Goal: Task Accomplishment & Management: Manage account settings

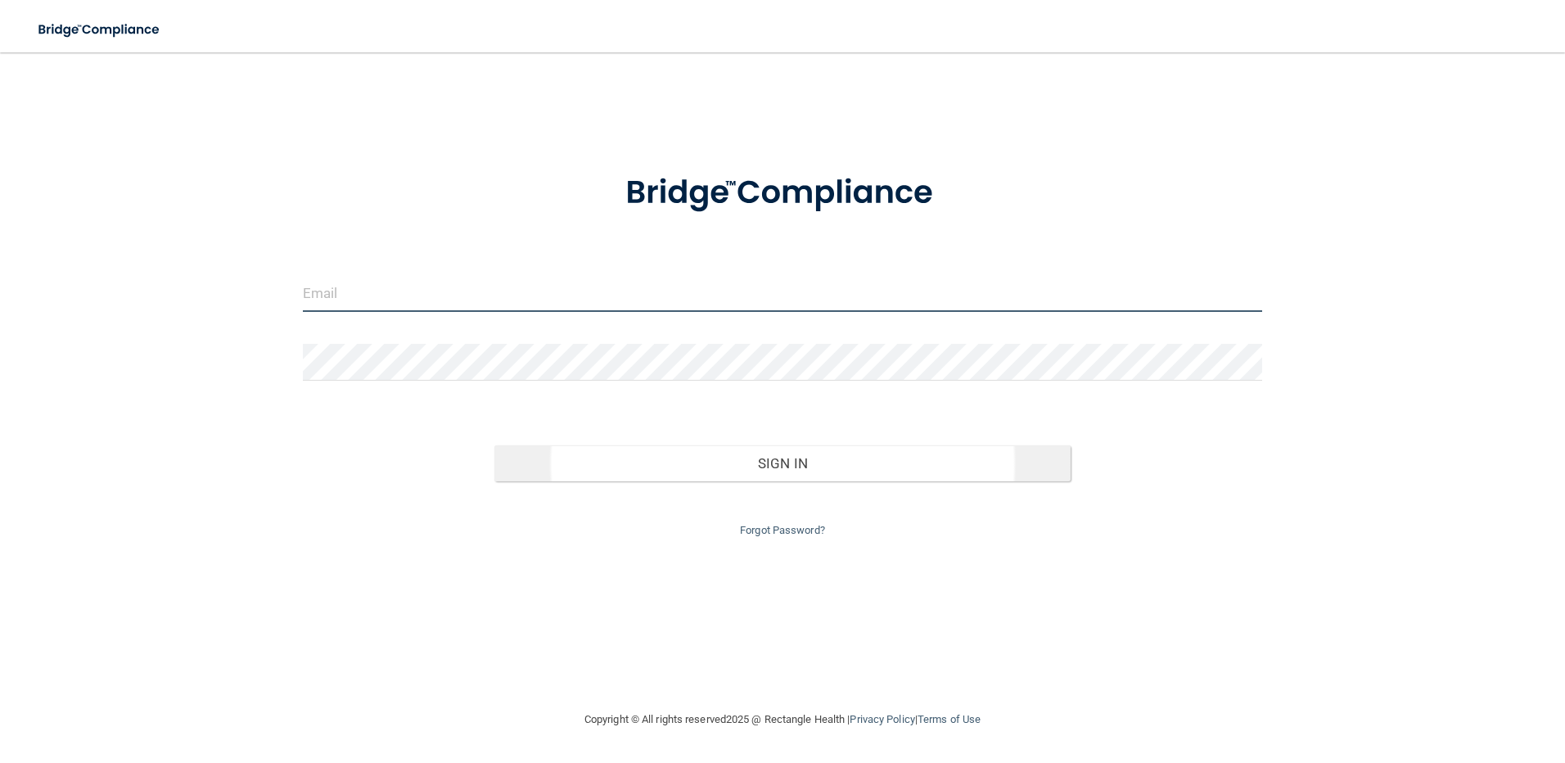
type input "[PERSON_NAME][EMAIL_ADDRESS][DOMAIN_NAME]"
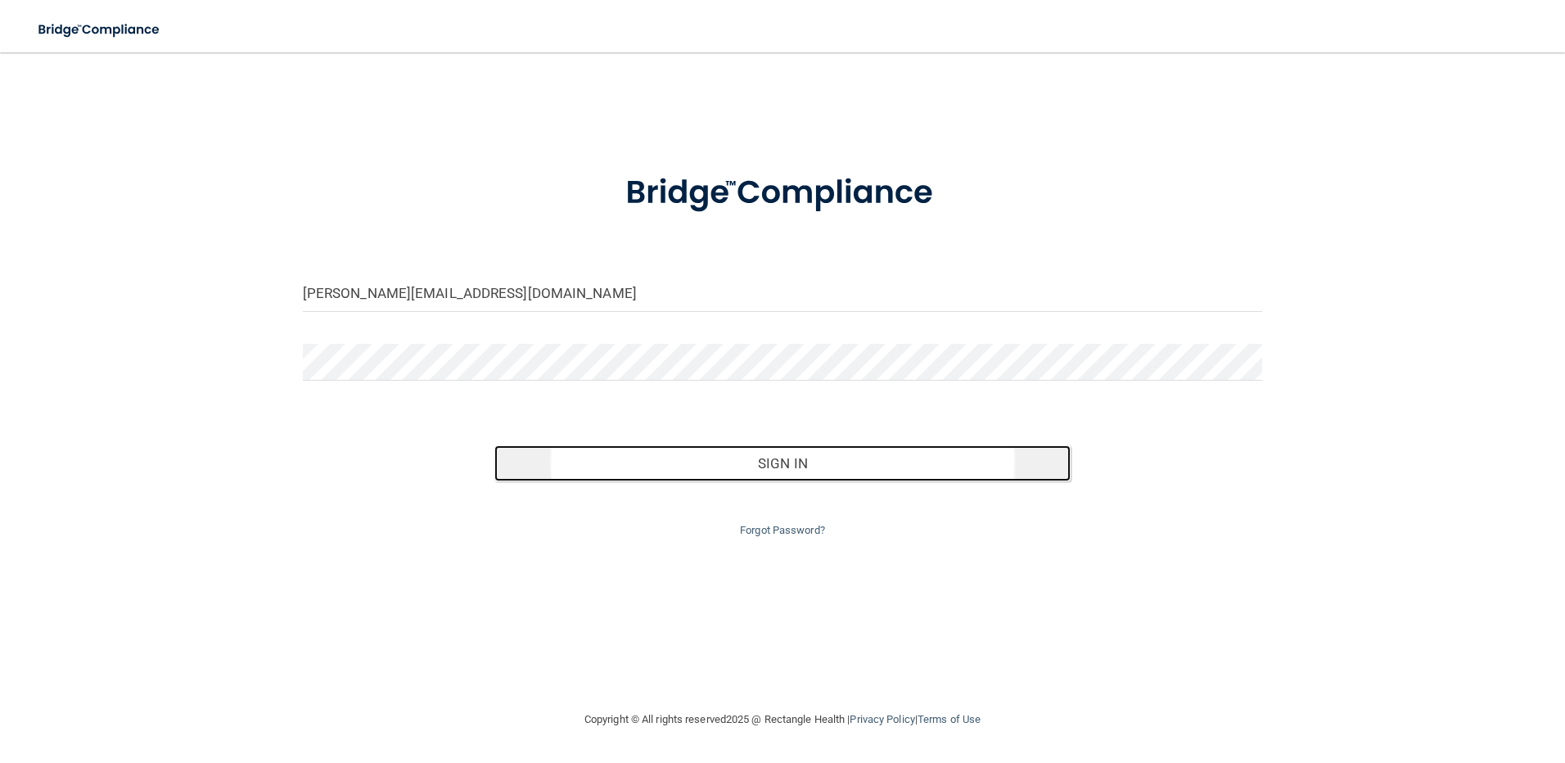
drag, startPoint x: 885, startPoint y: 462, endPoint x: 858, endPoint y: 462, distance: 27.0
click at [883, 462] on button "Sign In" at bounding box center [782, 463] width 576 height 36
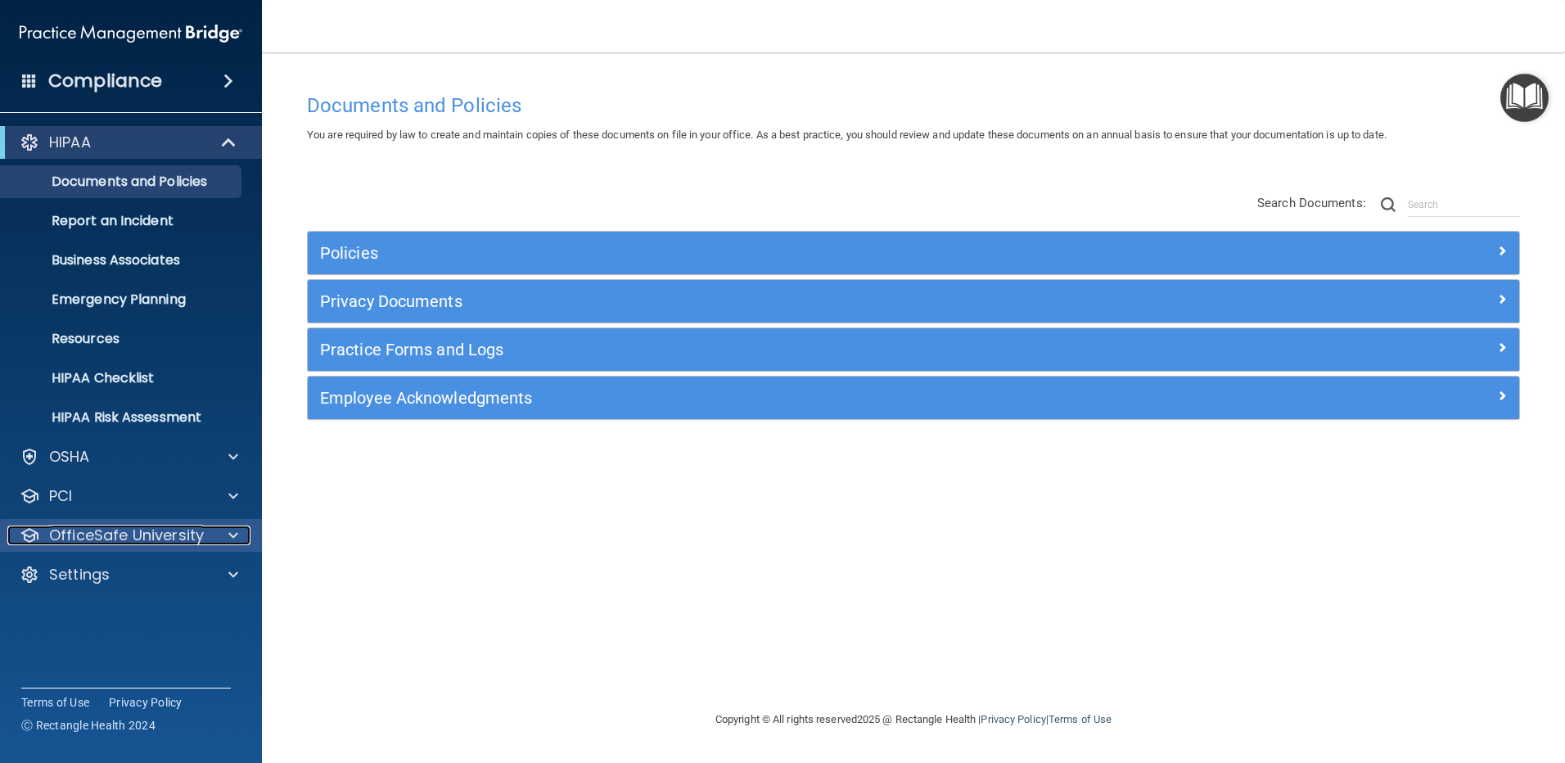
click at [125, 539] on p "OfficeSafe University" at bounding box center [126, 535] width 155 height 20
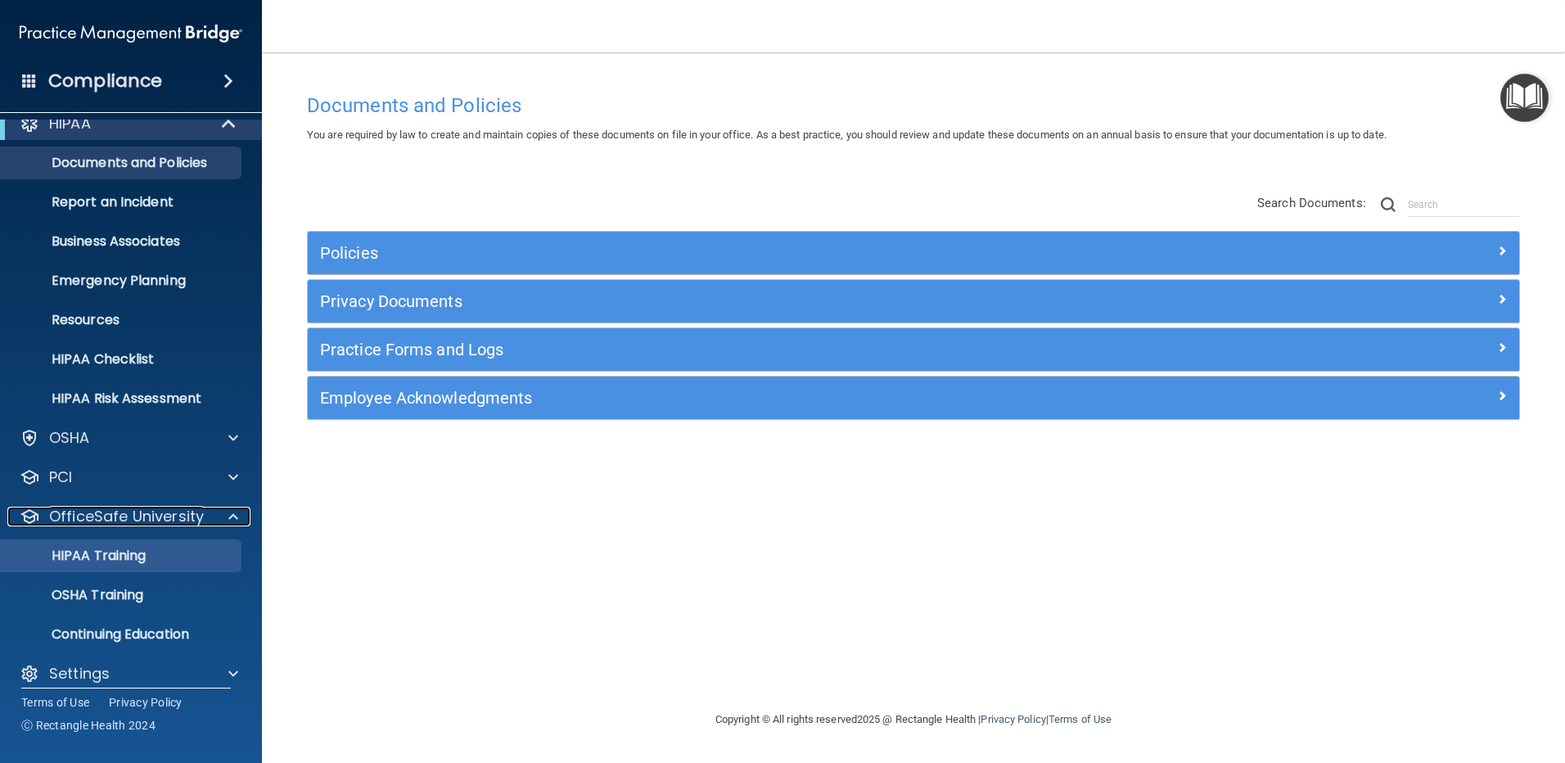
scroll to position [34, 0]
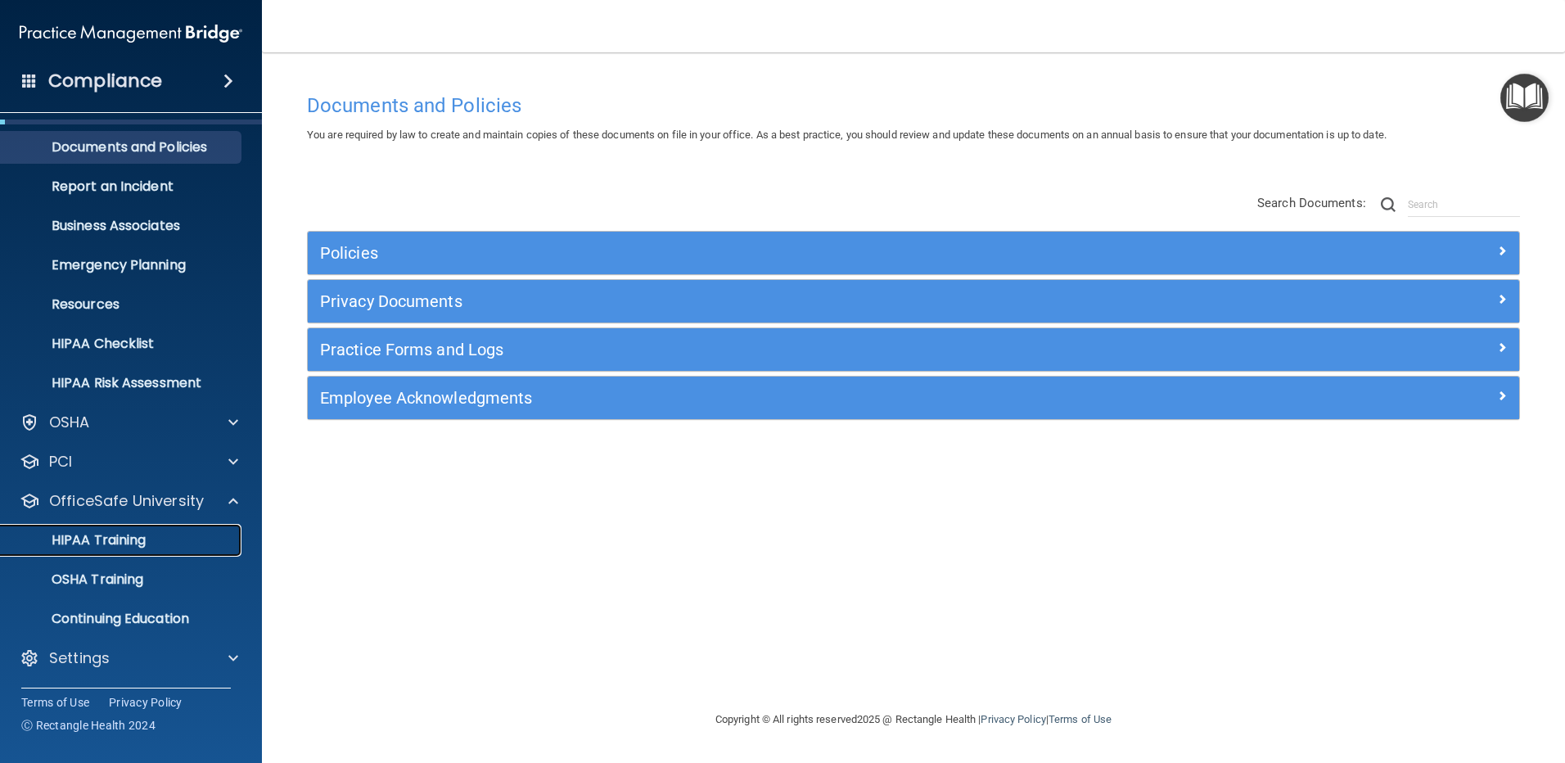
click at [138, 548] on p "HIPAA Training" at bounding box center [78, 540] width 135 height 16
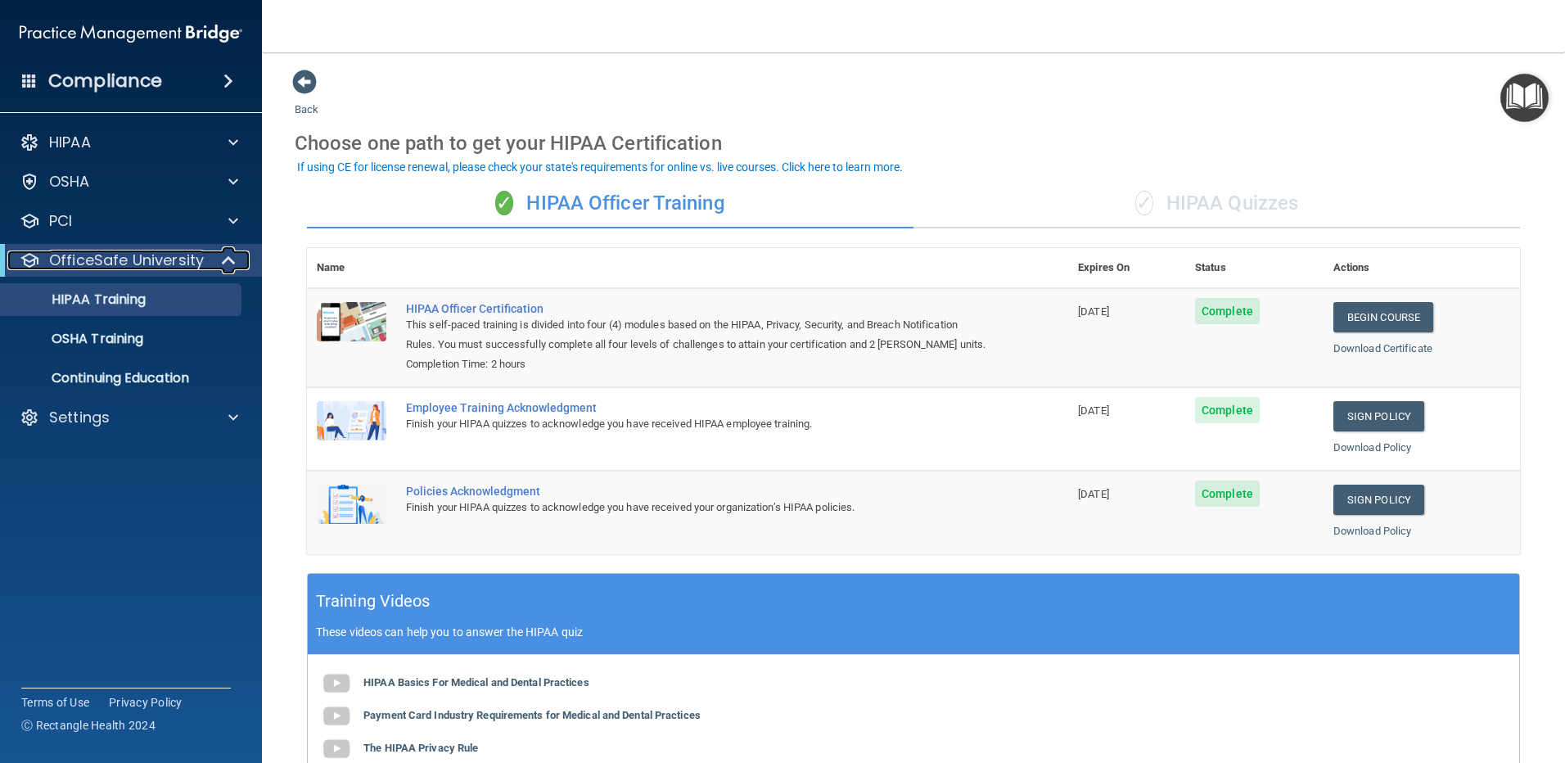
click at [115, 268] on p "OfficeSafe University" at bounding box center [126, 260] width 155 height 20
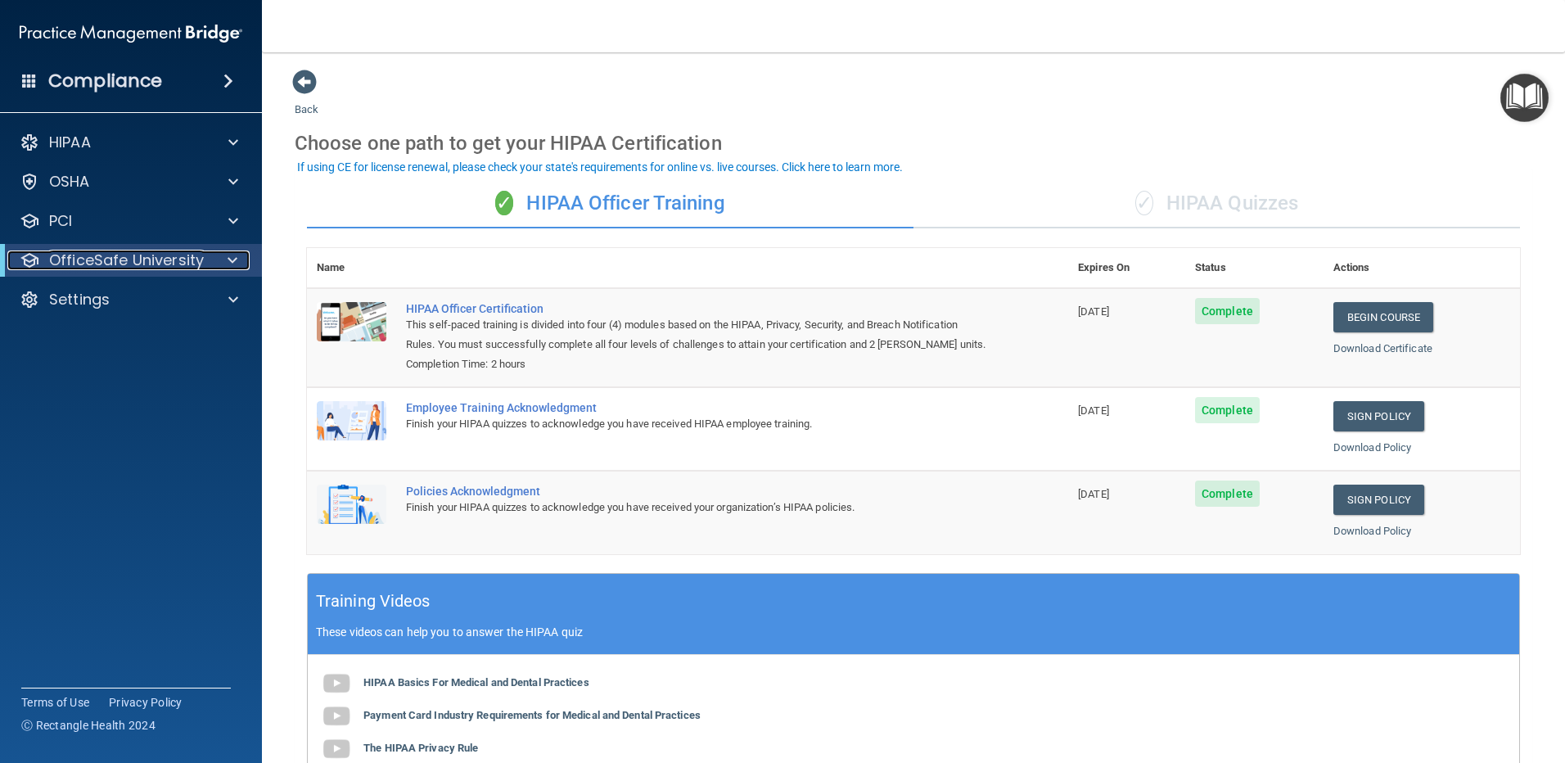
click at [117, 269] on p "OfficeSafe University" at bounding box center [126, 260] width 155 height 20
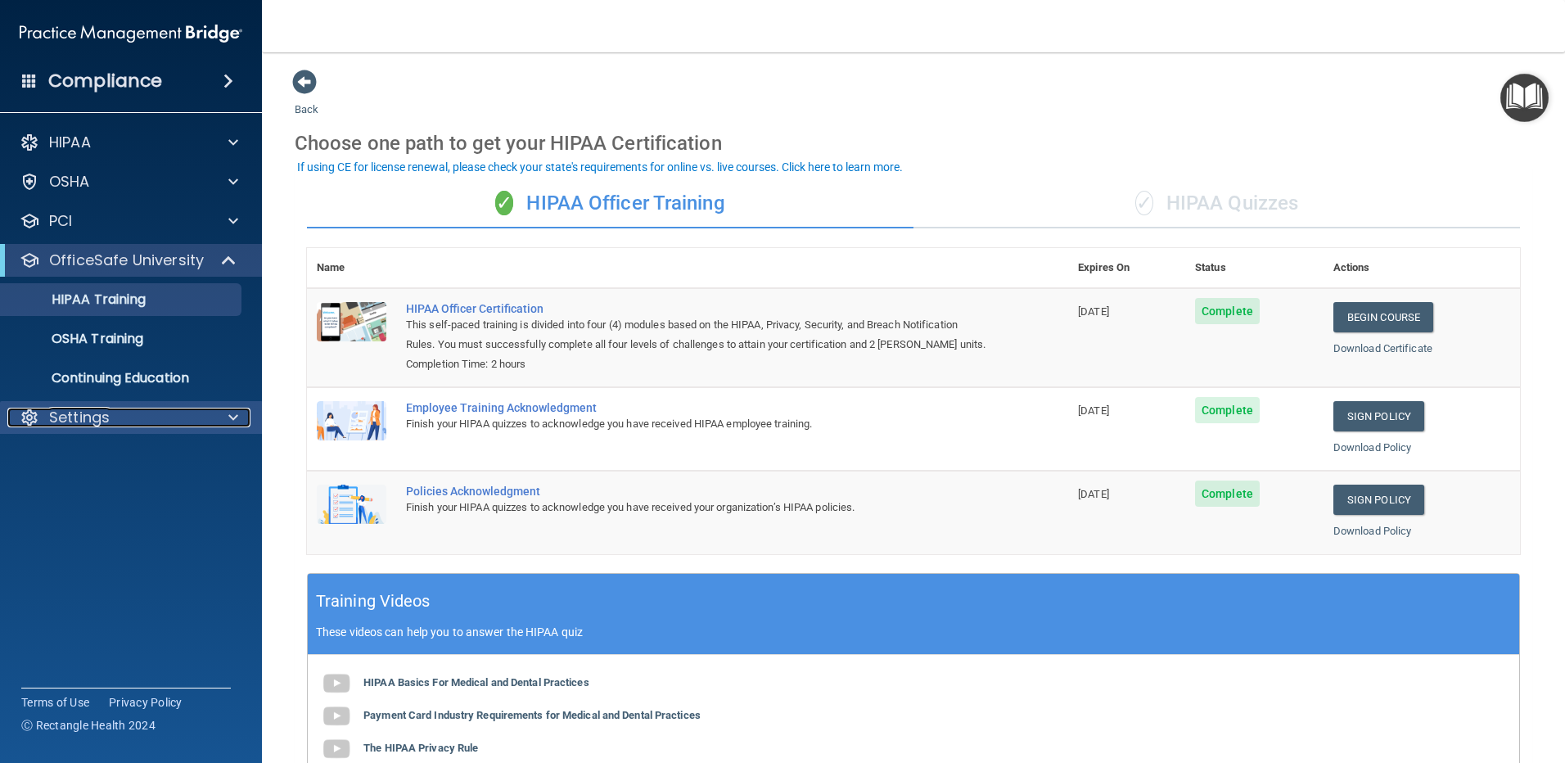
click at [132, 425] on div "Settings" at bounding box center [108, 418] width 203 height 20
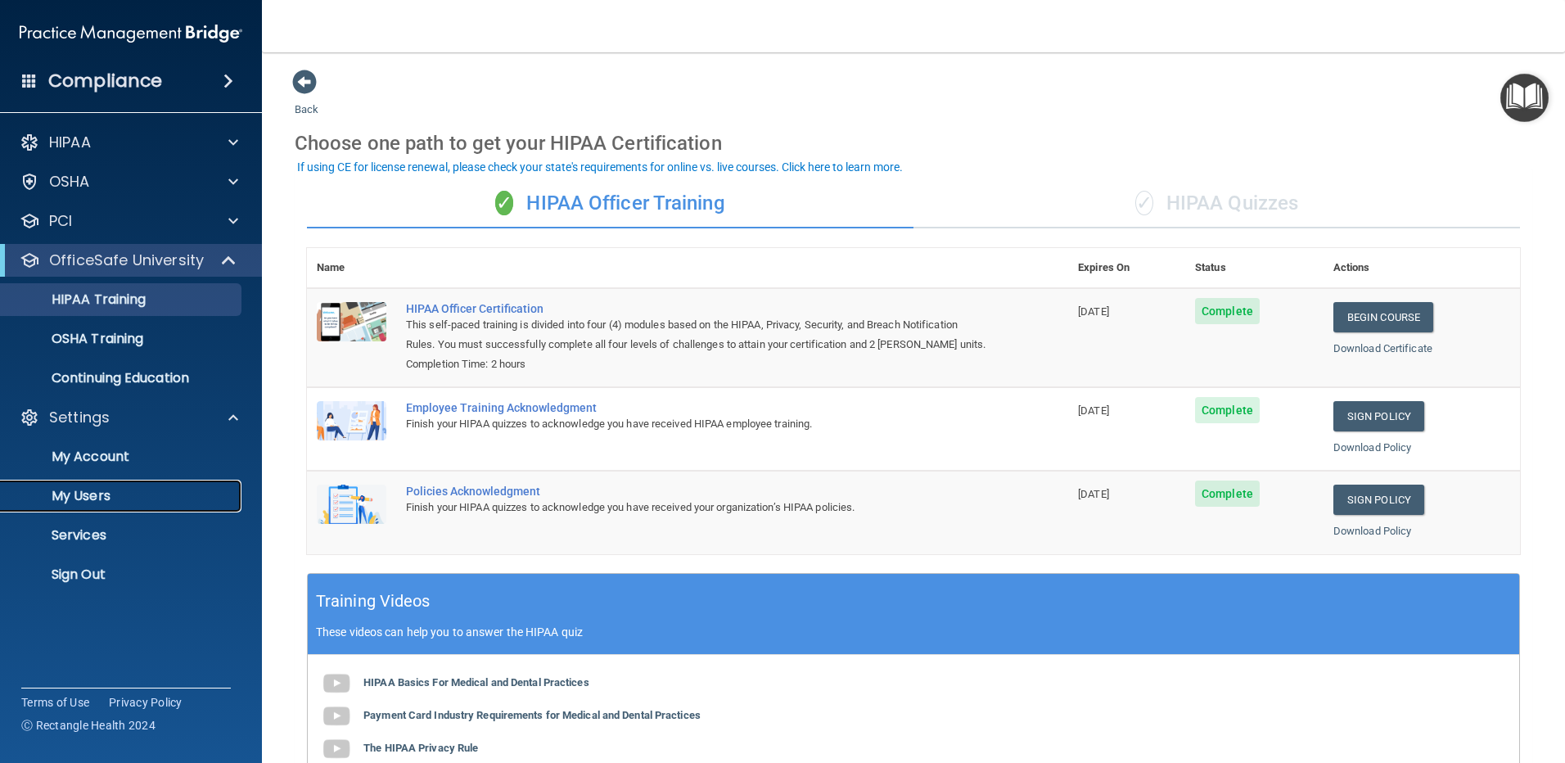
click at [106, 498] on p "My Users" at bounding box center [122, 496] width 223 height 16
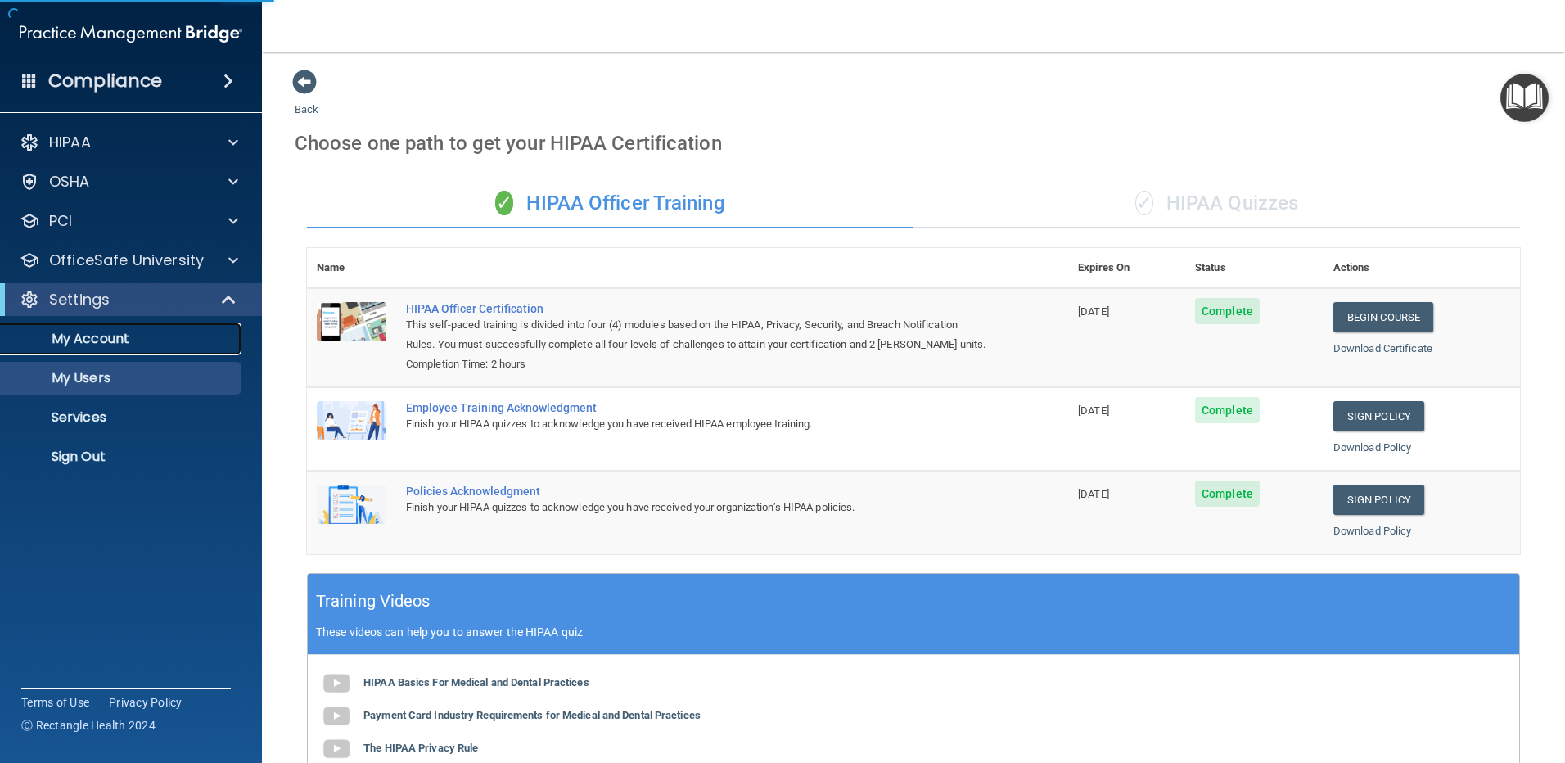
click at [125, 343] on p "My Account" at bounding box center [122, 339] width 223 height 16
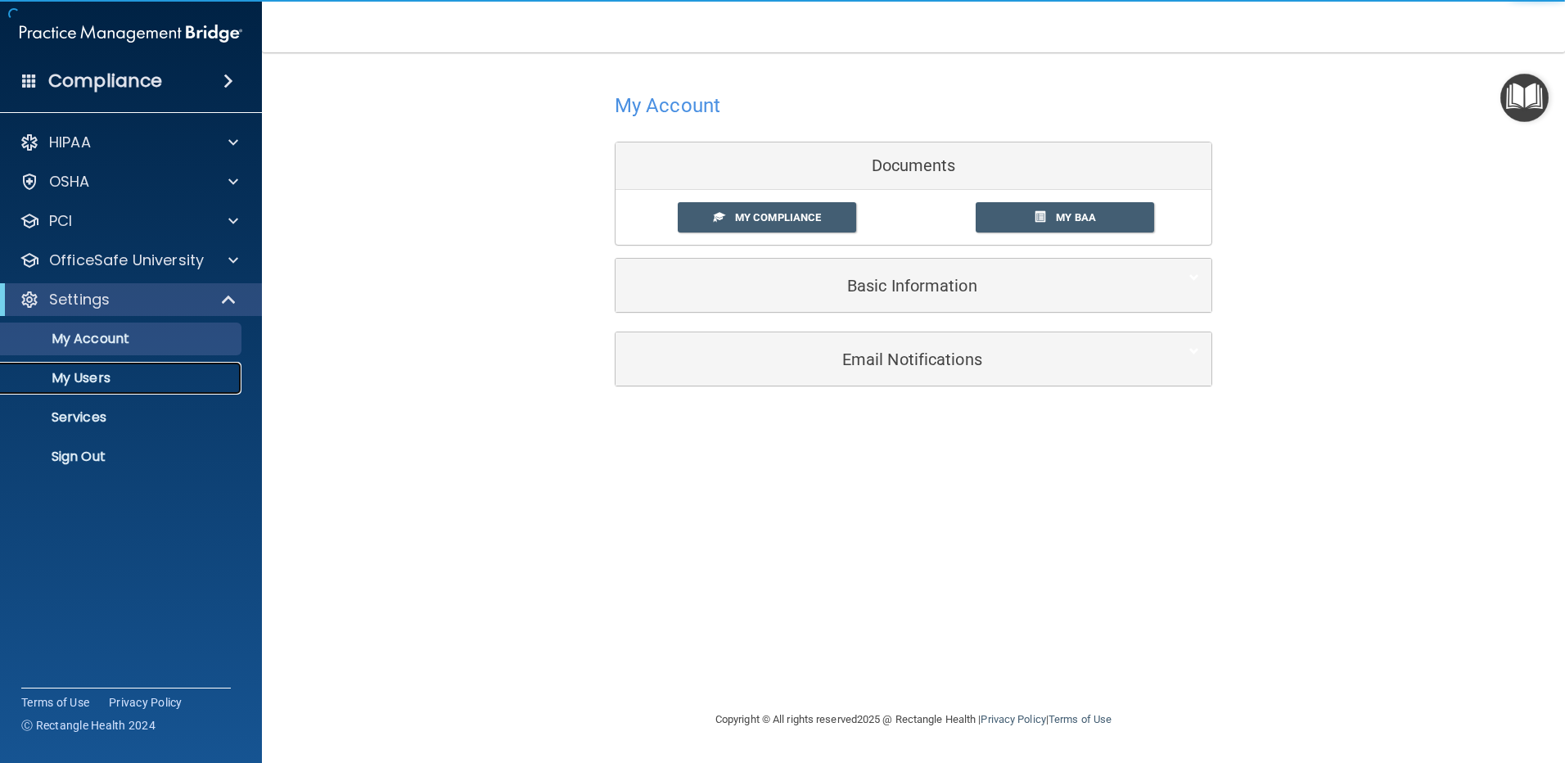
click at [119, 384] on p "My Users" at bounding box center [122, 378] width 223 height 16
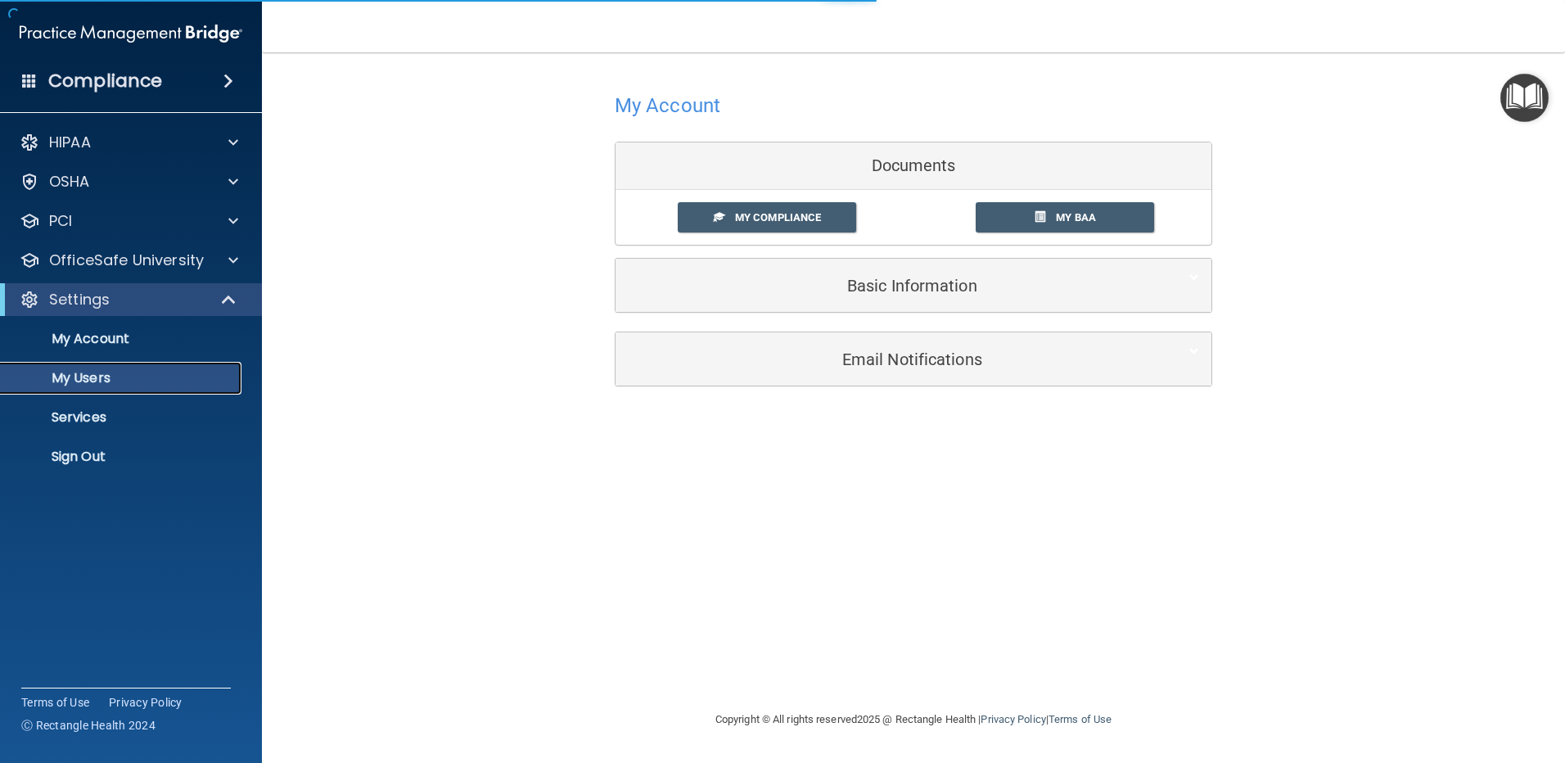
select select "20"
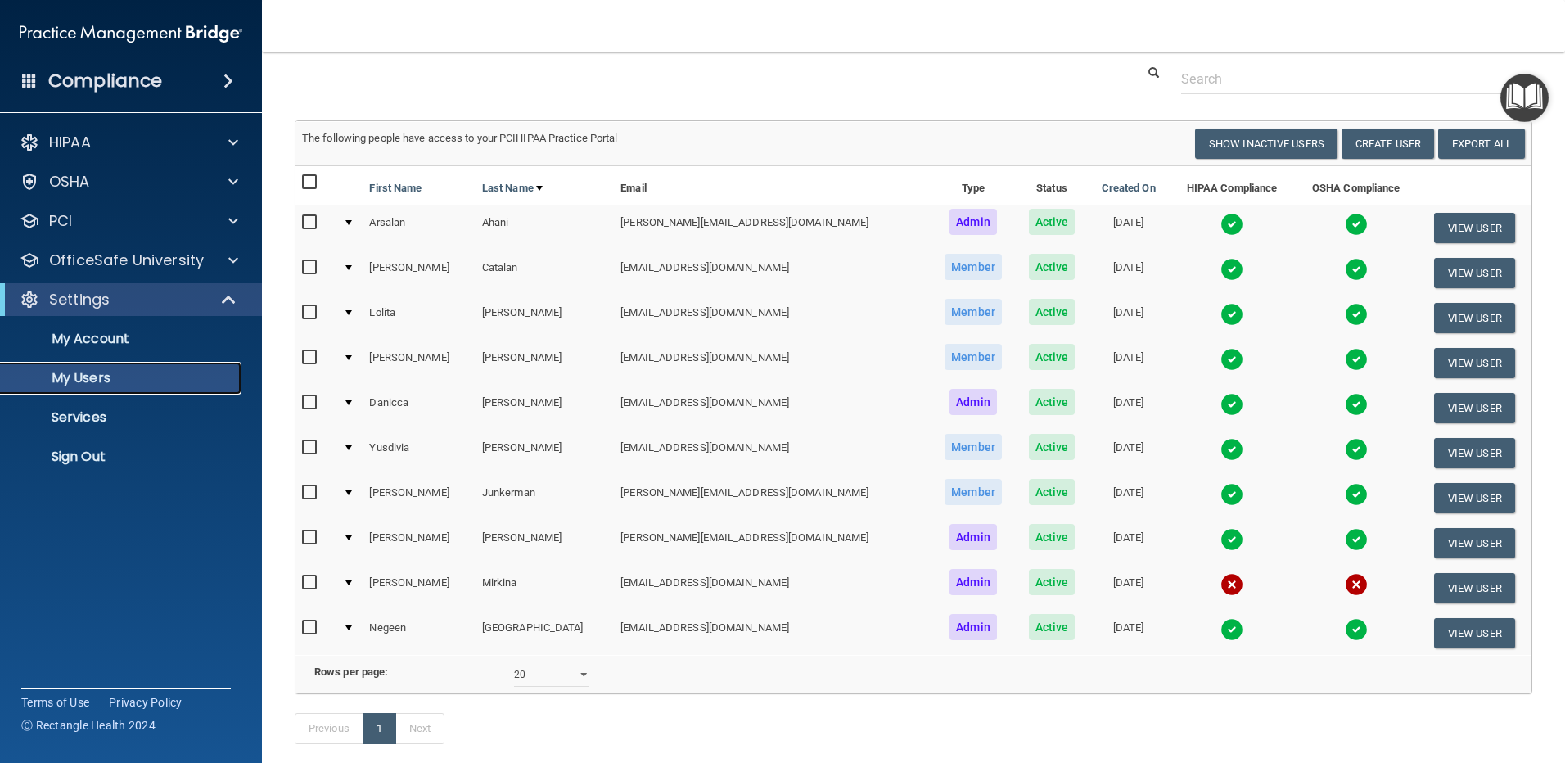
scroll to position [82, 0]
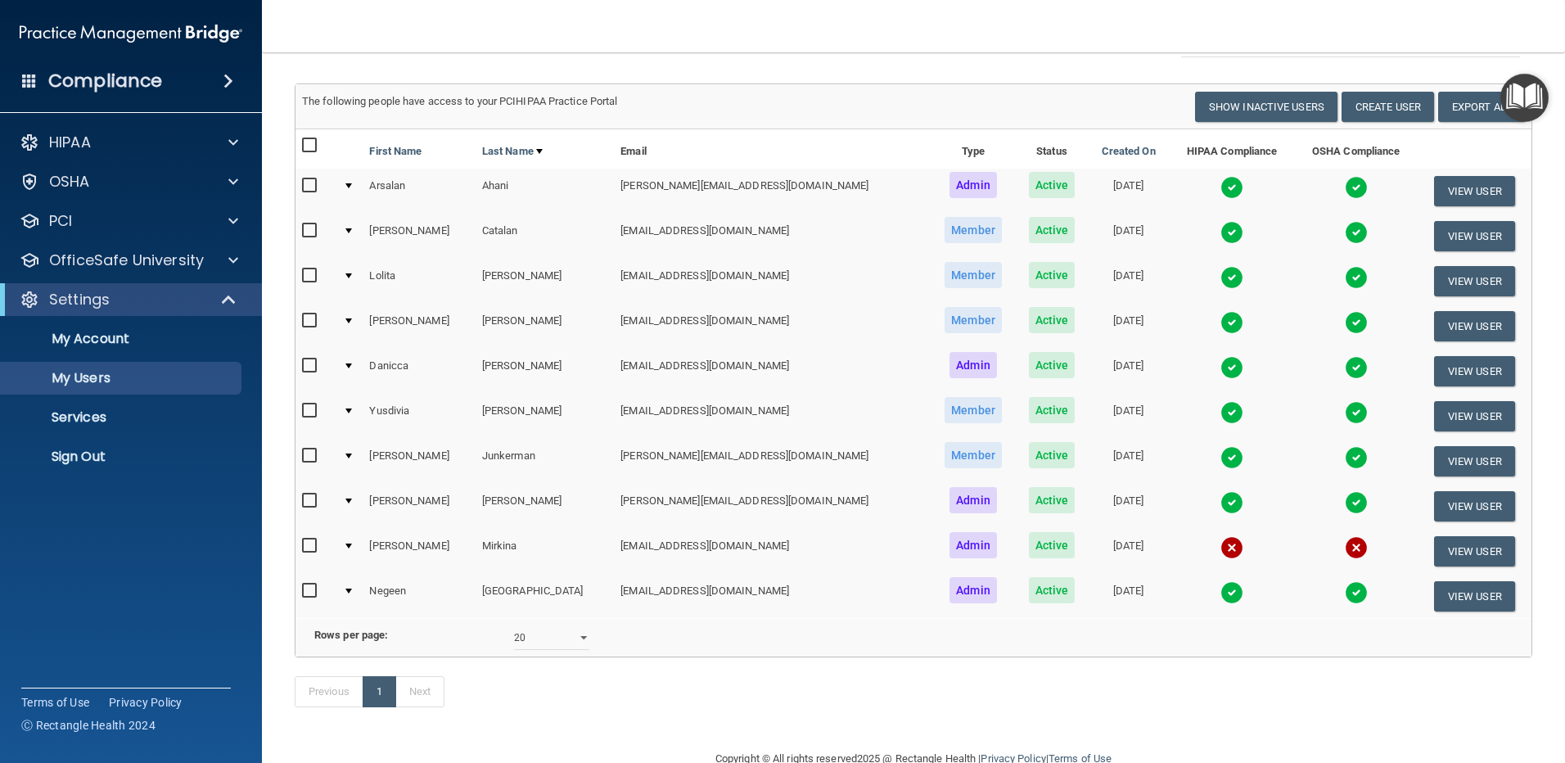
click at [336, 549] on td at bounding box center [315, 551] width 41 height 45
click at [352, 544] on div at bounding box center [348, 545] width 7 height 5
click at [355, 540] on td at bounding box center [349, 551] width 27 height 45
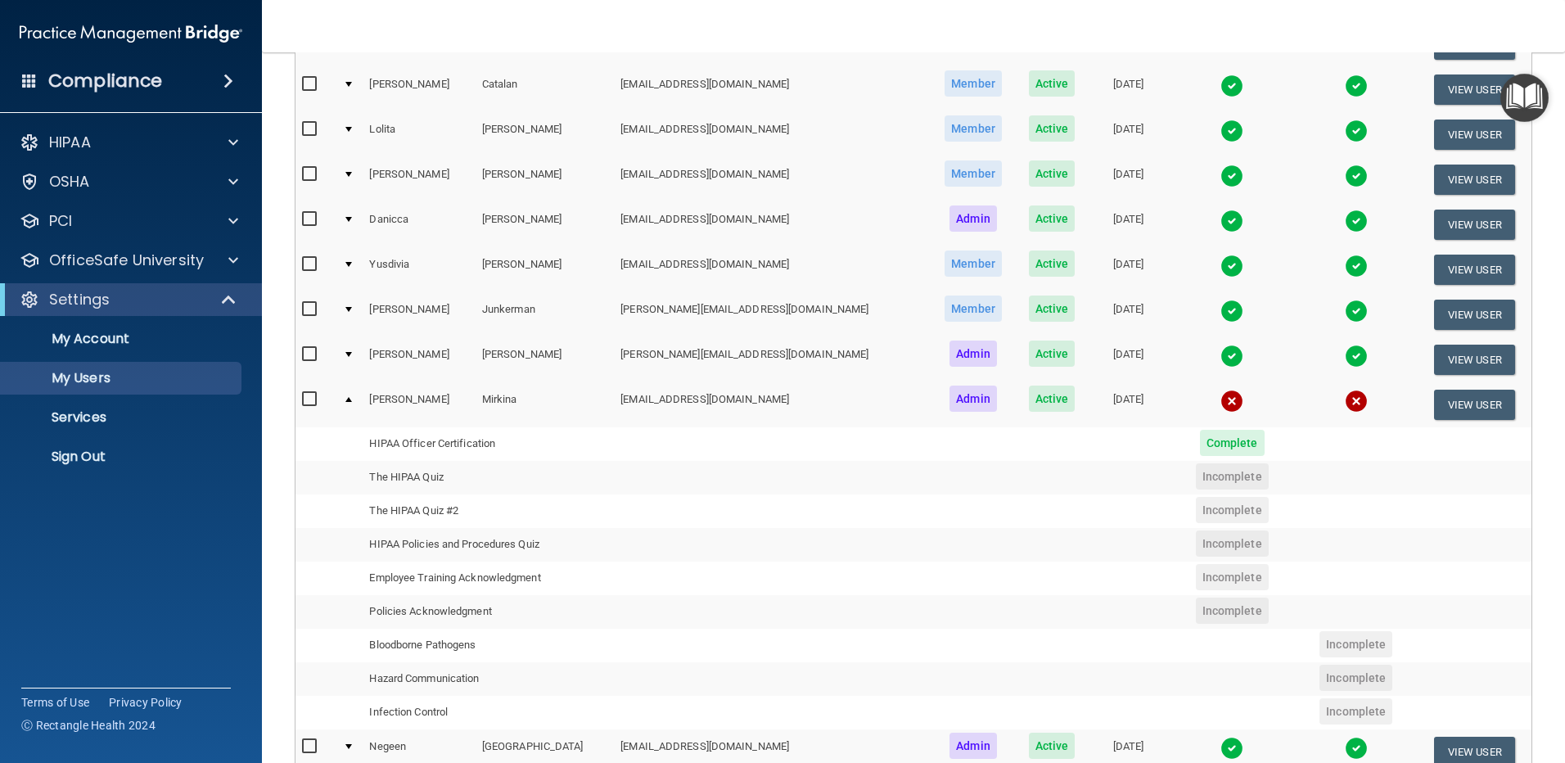
scroll to position [246, 0]
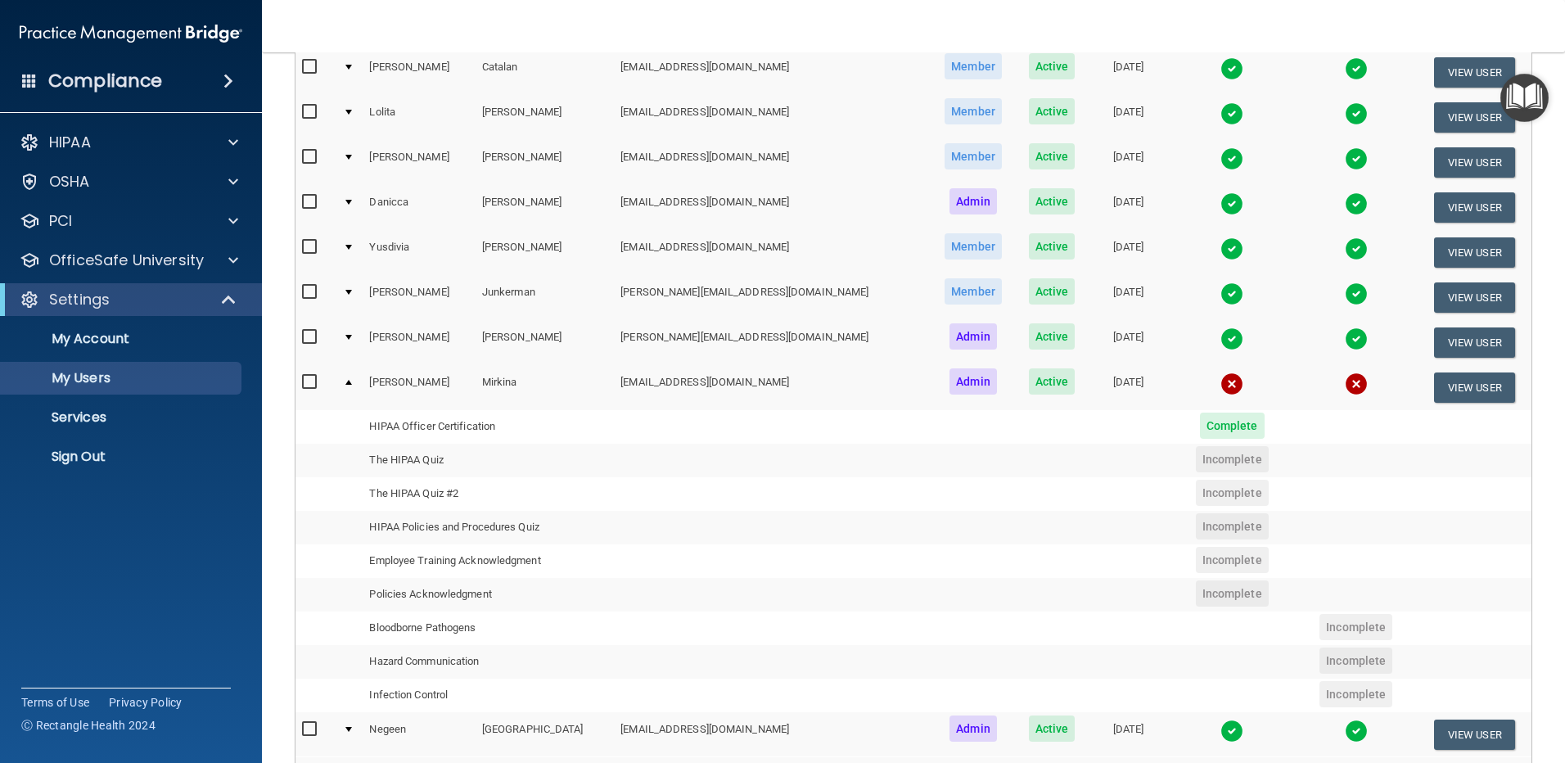
click at [354, 387] on td at bounding box center [349, 387] width 27 height 44
